Goal: Task Accomplishment & Management: Manage account settings

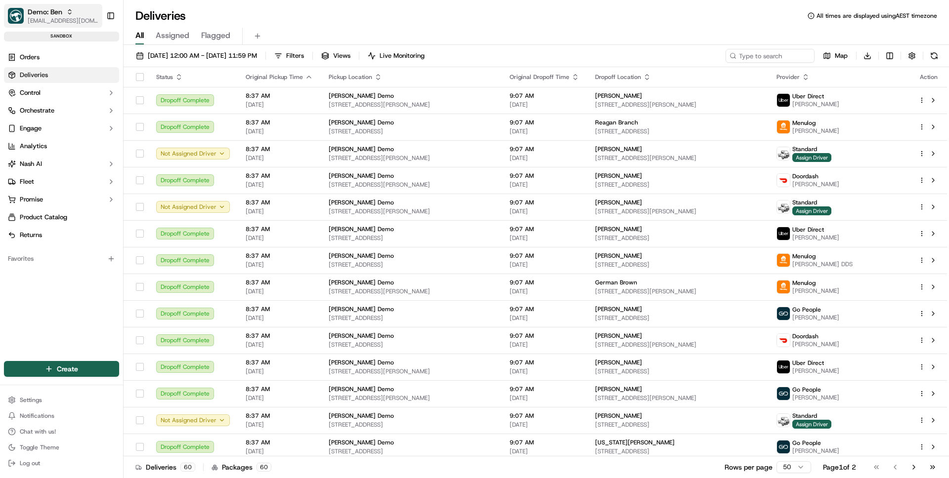
click at [38, 17] on span "[EMAIL_ADDRESS][DOMAIN_NAME]" at bounding box center [63, 21] width 71 height 8
type input "h"
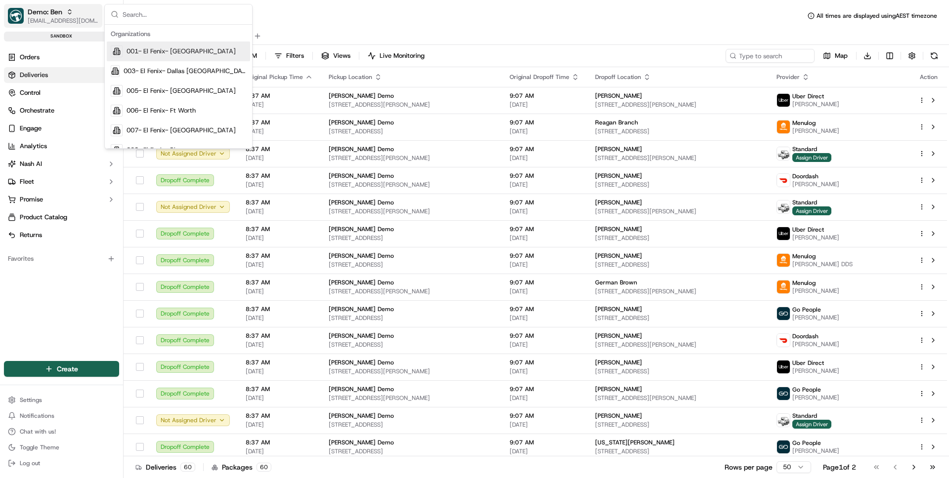
type input "s"
type input "coles sit"
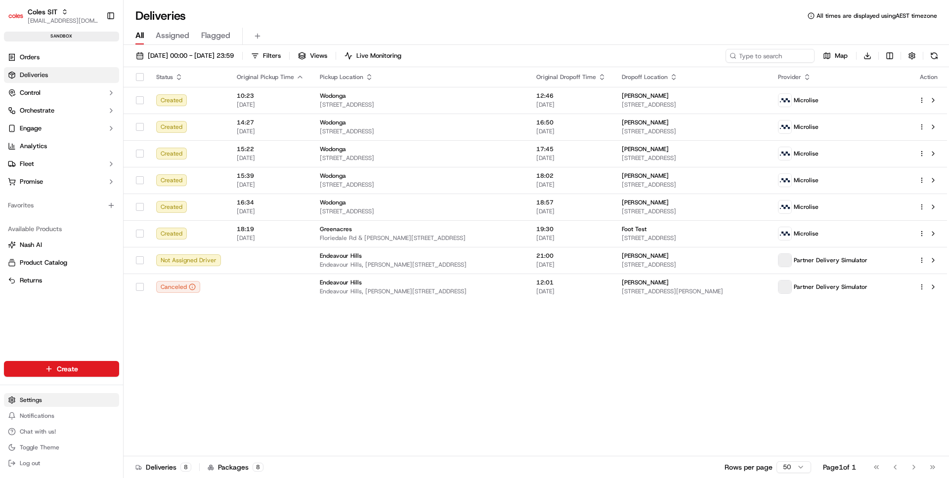
click at [41, 397] on html "Coles SIT ben@usenash.com Toggle Sidebar sandbox Orders Deliveries Control Orch…" at bounding box center [474, 239] width 949 height 478
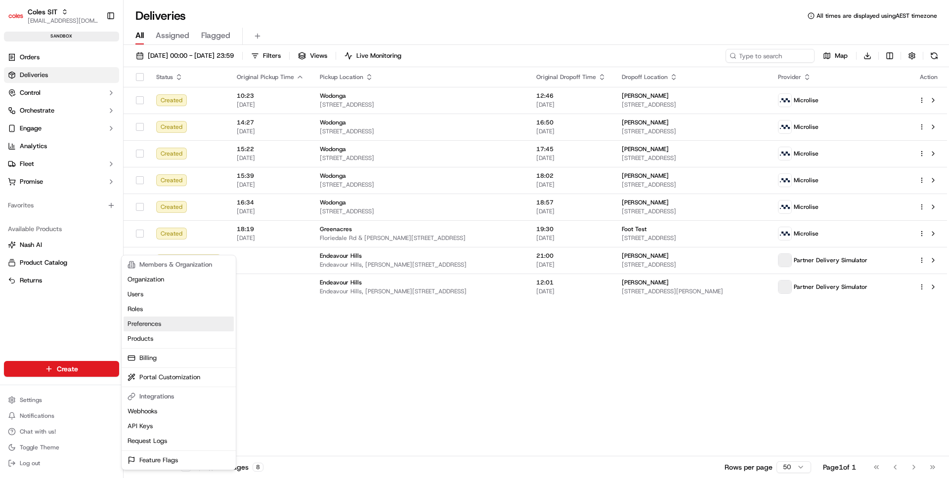
click at [153, 322] on link "Preferences" at bounding box center [179, 324] width 110 height 15
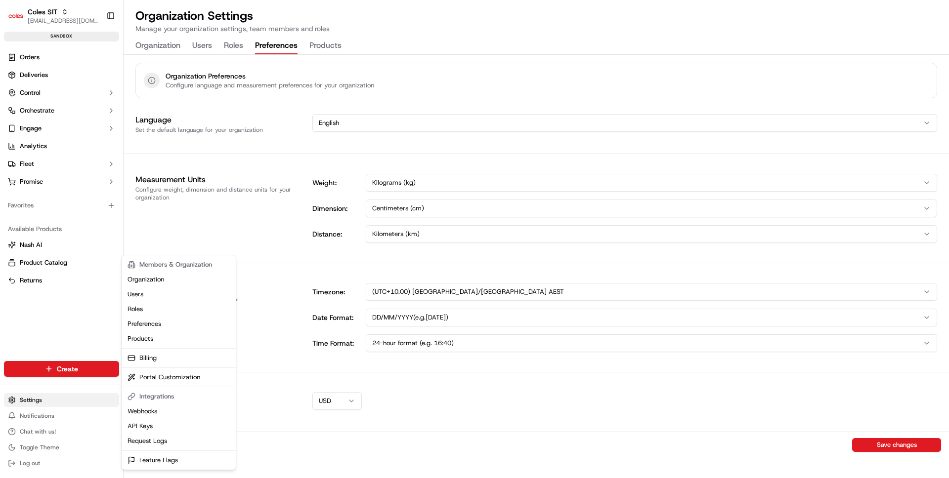
click at [43, 402] on html "Coles SIT ben@usenash.com Toggle Sidebar sandbox Orders Deliveries Control Orch…" at bounding box center [474, 239] width 949 height 478
click at [158, 457] on link "Feature Flags" at bounding box center [179, 460] width 110 height 15
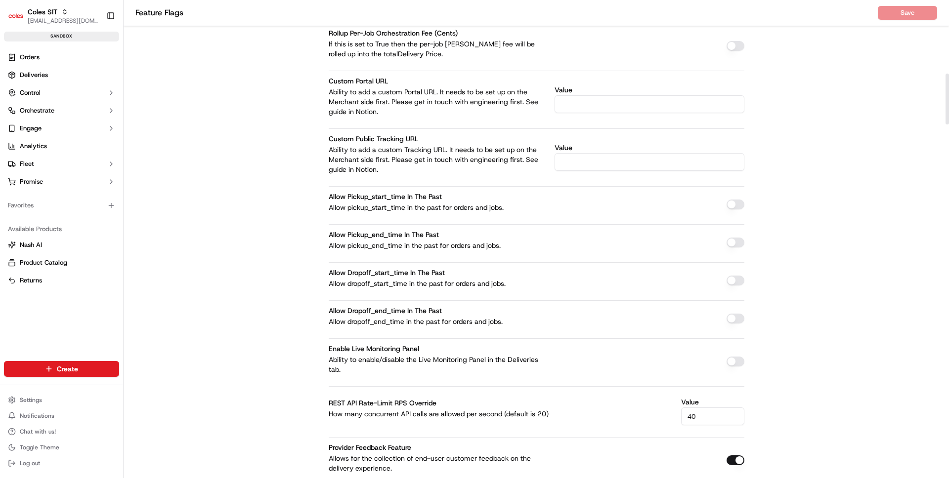
scroll to position [835, 0]
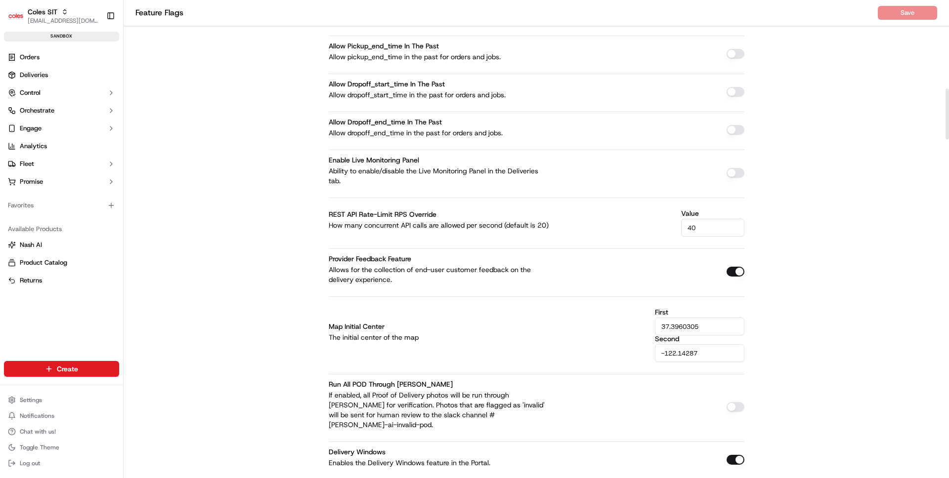
click at [697, 230] on input "40" at bounding box center [712, 228] width 63 height 18
type input "60"
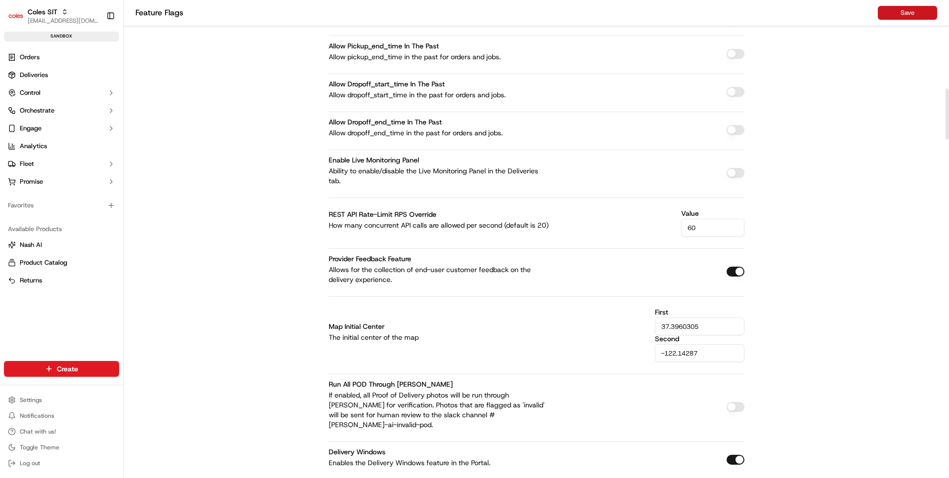
click at [899, 11] on button "Save" at bounding box center [907, 13] width 59 height 14
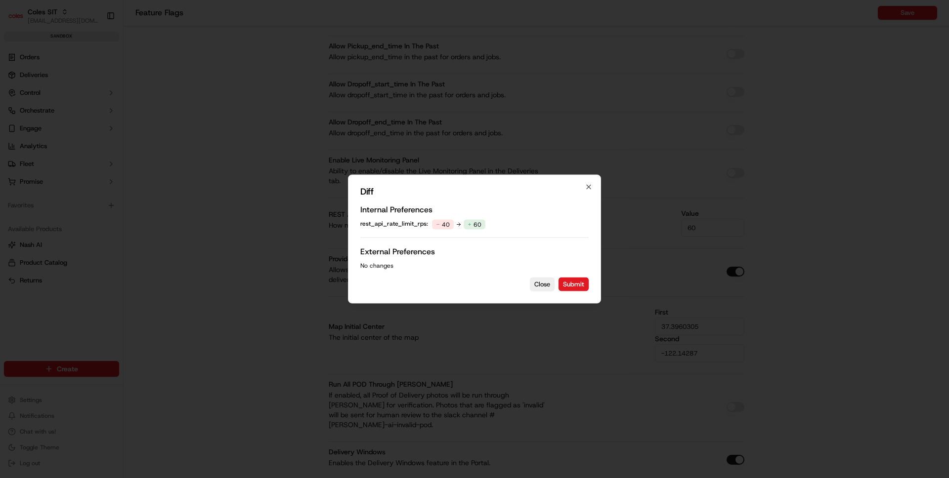
click at [595, 285] on div "Diff Internal Preferences rest_api_rate_limit_rps : 40 60 External Preferences …" at bounding box center [474, 239] width 253 height 129
click at [579, 283] on button "Submit" at bounding box center [573, 285] width 30 height 14
